Goal: Transaction & Acquisition: Purchase product/service

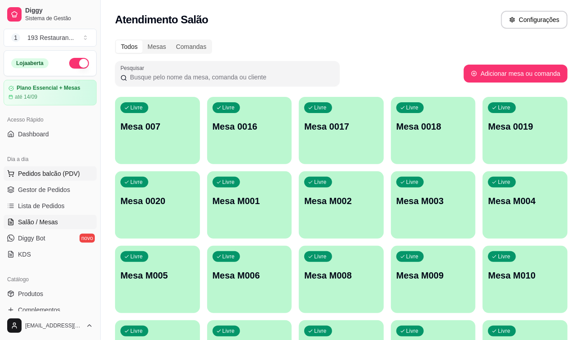
click at [65, 174] on span "Pedidos balcão (PDV)" at bounding box center [49, 173] width 62 height 9
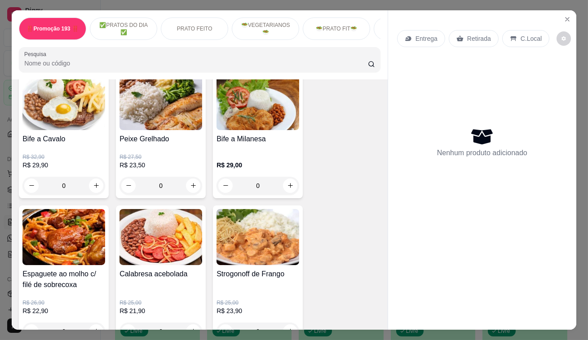
scroll to position [694, 0]
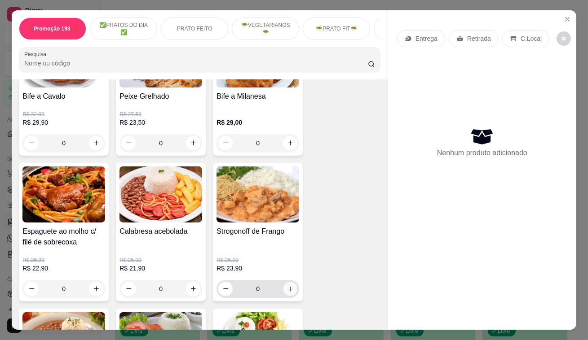
click at [287, 295] on button "increase-product-quantity" at bounding box center [290, 289] width 14 height 14
type input "1"
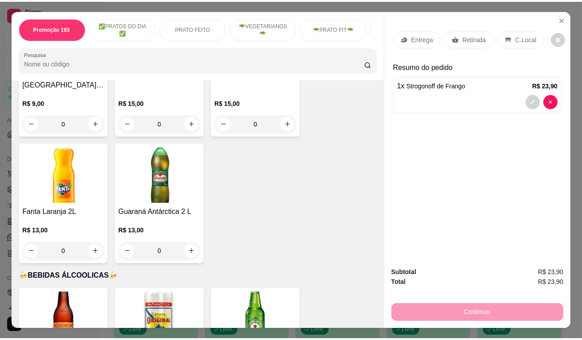
scroll to position [3757, 0]
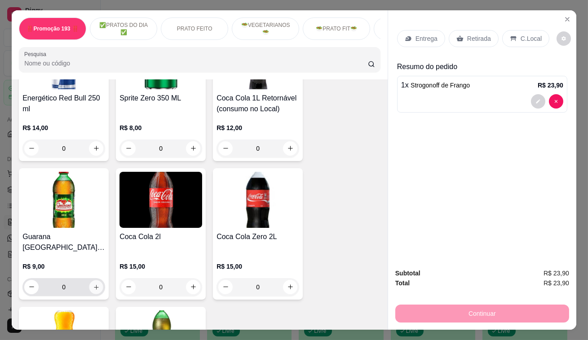
click at [93, 284] on icon "increase-product-quantity" at bounding box center [96, 287] width 7 height 7
type input "1"
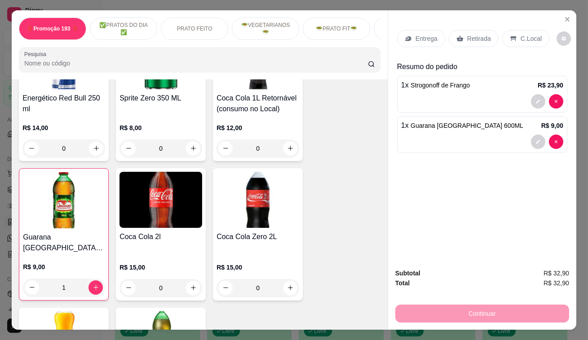
click at [467, 34] on p "Retirada" at bounding box center [479, 38] width 24 height 9
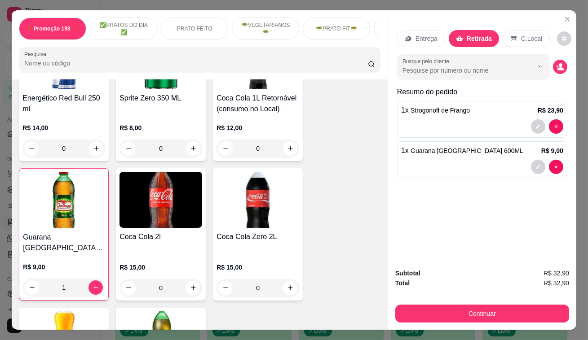
click at [469, 297] on div "Subtotal R$ 32,90 Total R$ 32,90 Continuar" at bounding box center [482, 296] width 174 height 54
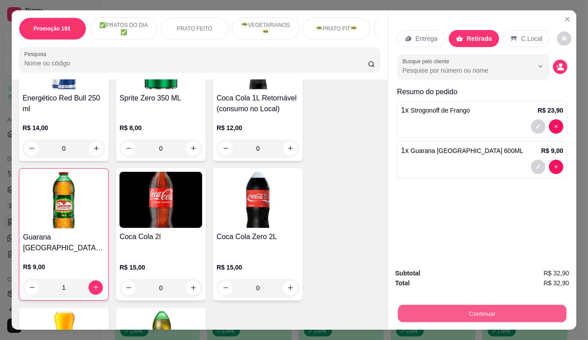
click at [465, 307] on button "Continuar" at bounding box center [482, 314] width 168 height 18
click at [526, 314] on button "Continuar" at bounding box center [482, 314] width 168 height 18
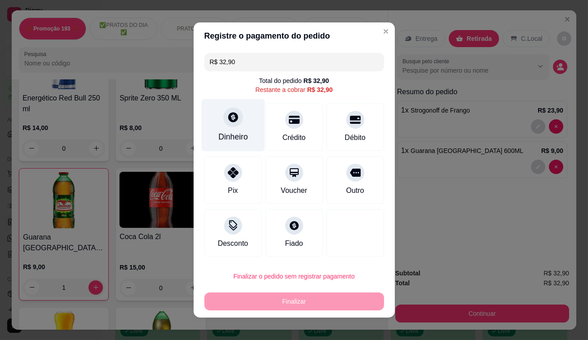
click at [230, 119] on icon at bounding box center [233, 117] width 10 height 10
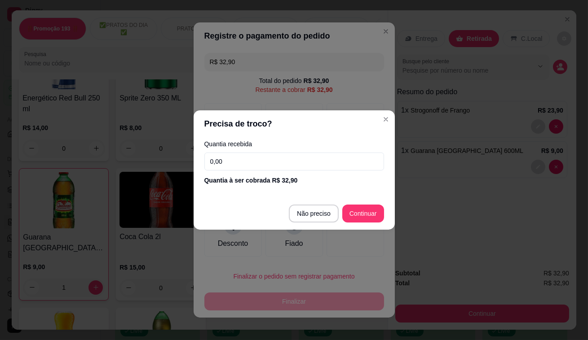
click at [271, 162] on input "0,00" at bounding box center [294, 162] width 180 height 18
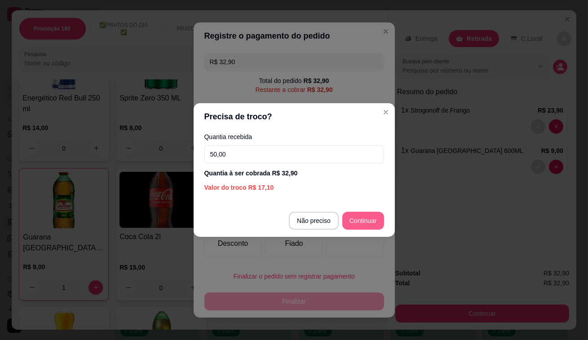
type input "50,00"
type input "R$ 0,00"
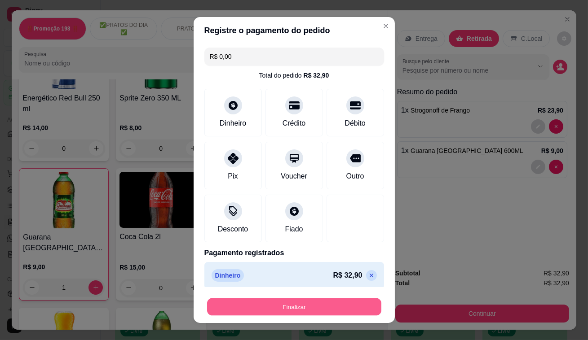
click at [345, 313] on button "Finalizar" at bounding box center [294, 308] width 174 height 18
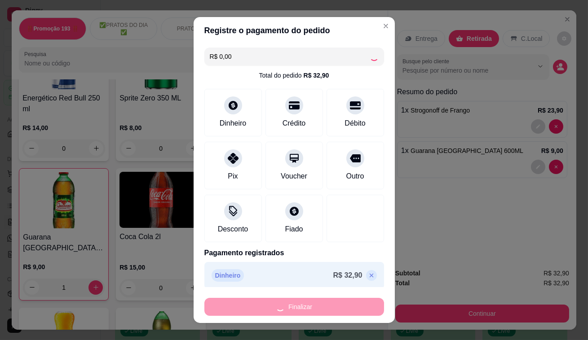
type input "0"
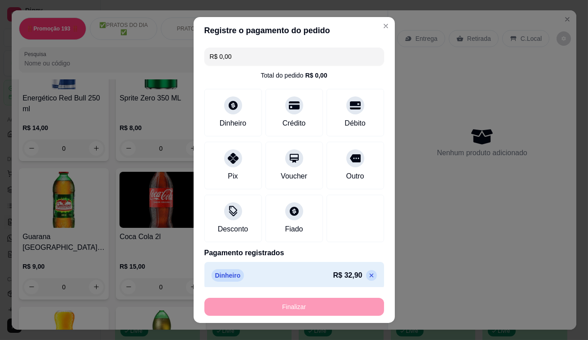
type input "-R$ 32,90"
